Goal: Navigation & Orientation: Find specific page/section

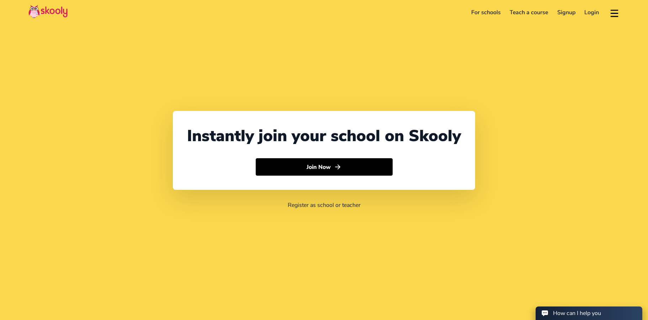
select select "61"
select select "[GEOGRAPHIC_DATA]"
select select "[GEOGRAPHIC_DATA]/[GEOGRAPHIC_DATA]"
click at [498, 11] on link "For schools" at bounding box center [486, 12] width 39 height 11
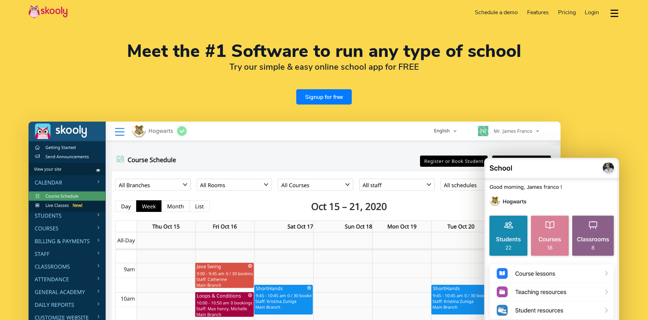
select select "en"
select select "61"
select select "[GEOGRAPHIC_DATA]"
select select "[GEOGRAPHIC_DATA]/[GEOGRAPHIC_DATA]"
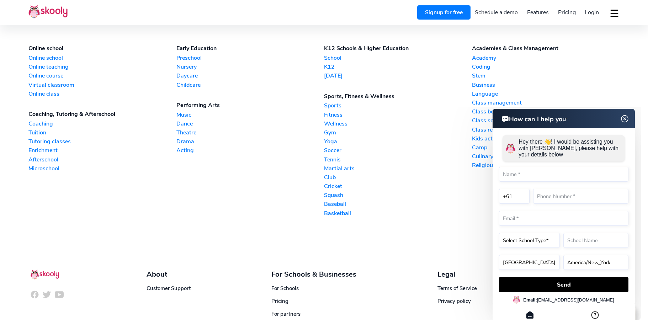
scroll to position [1800, 0]
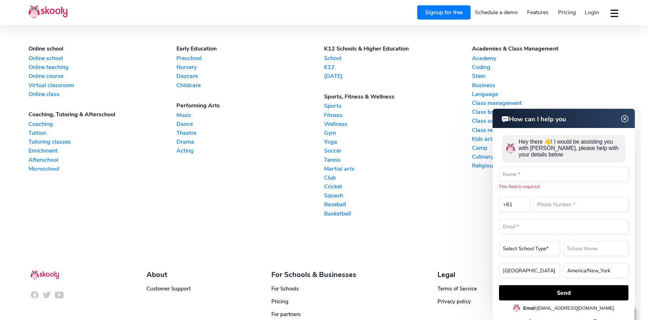
click at [634, 74] on section "Online school Online school Online teaching Online course Virtual classroom Onl…" at bounding box center [324, 131] width 648 height 231
click at [627, 118] on img at bounding box center [624, 119] width 9 height 14
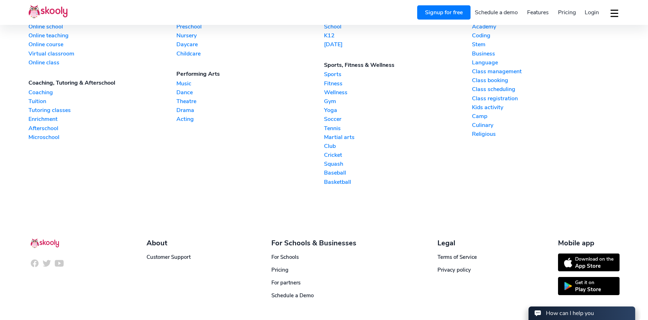
scroll to position [1858, 0]
